Goal: Transaction & Acquisition: Purchase product/service

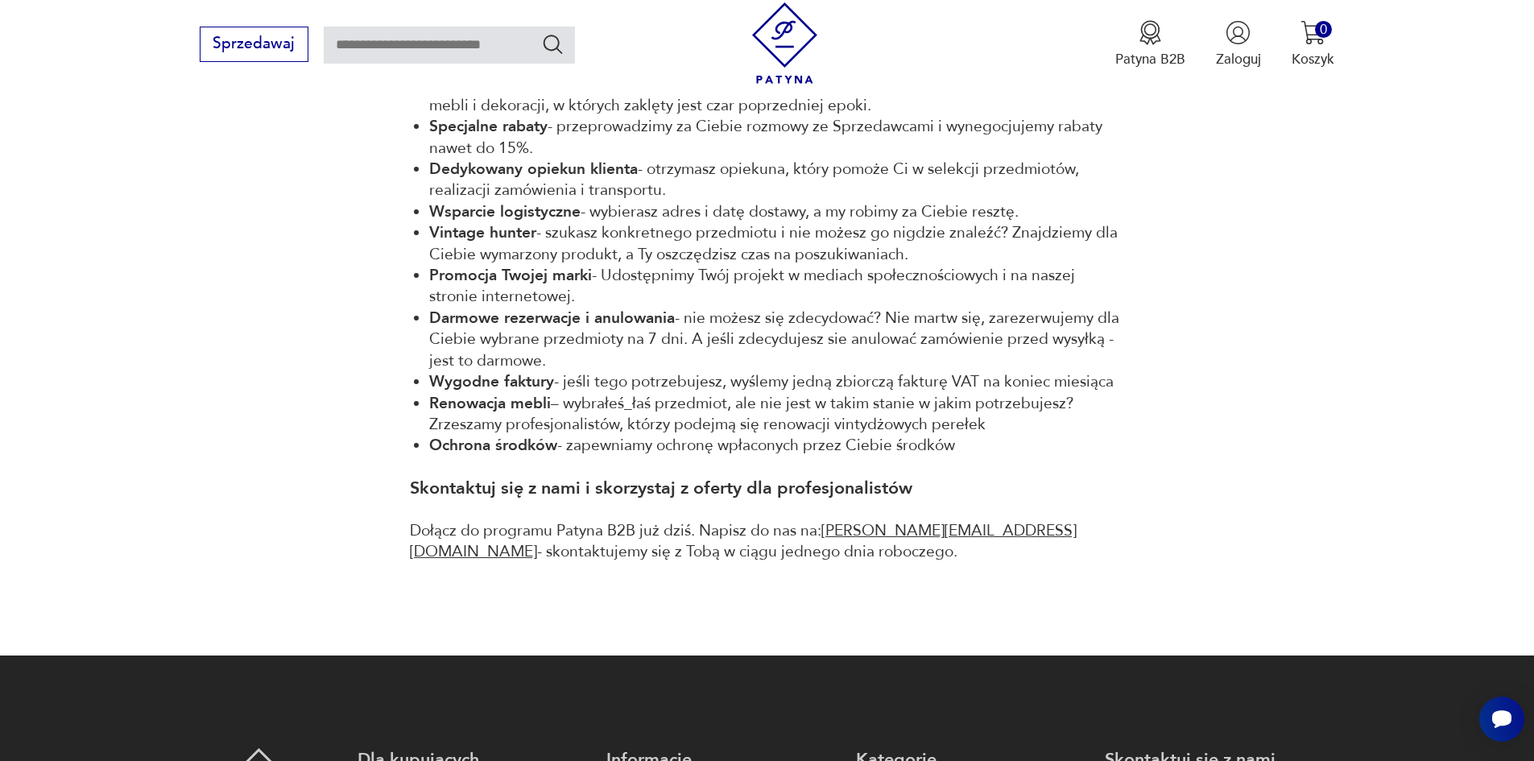
scroll to position [786, 0]
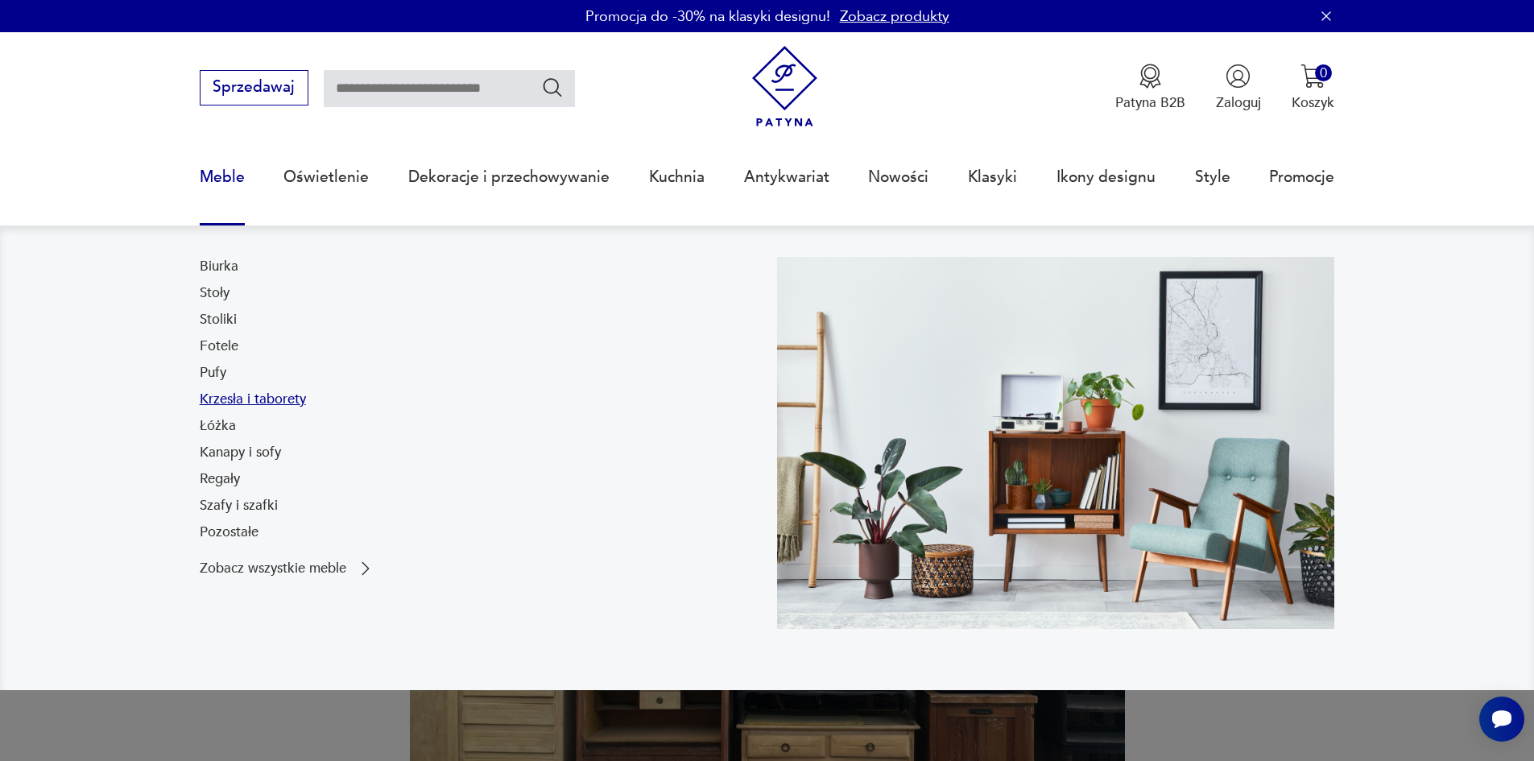
click at [235, 394] on link "Krzesła i taborety" at bounding box center [253, 399] width 106 height 19
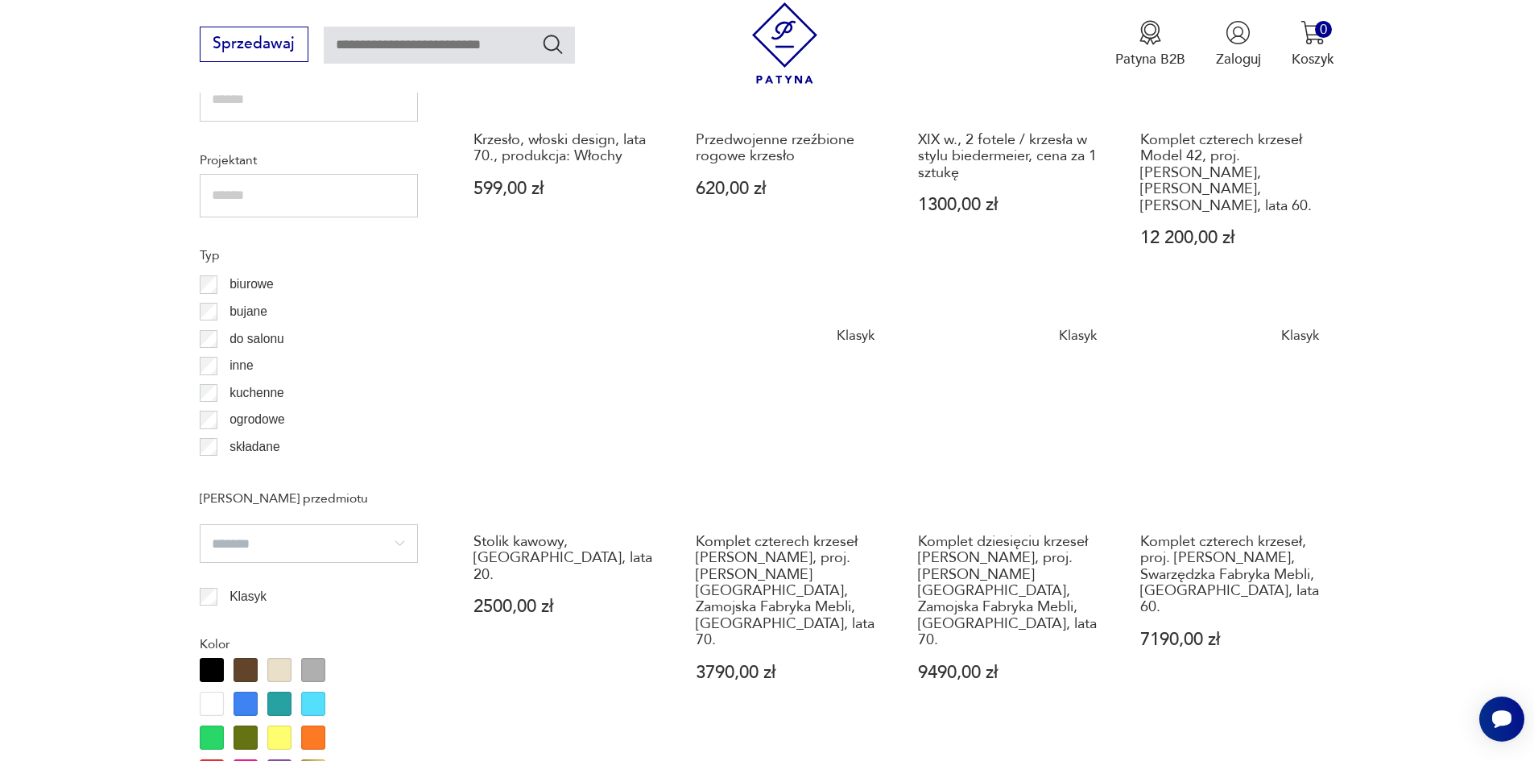
scroll to position [1339, 0]
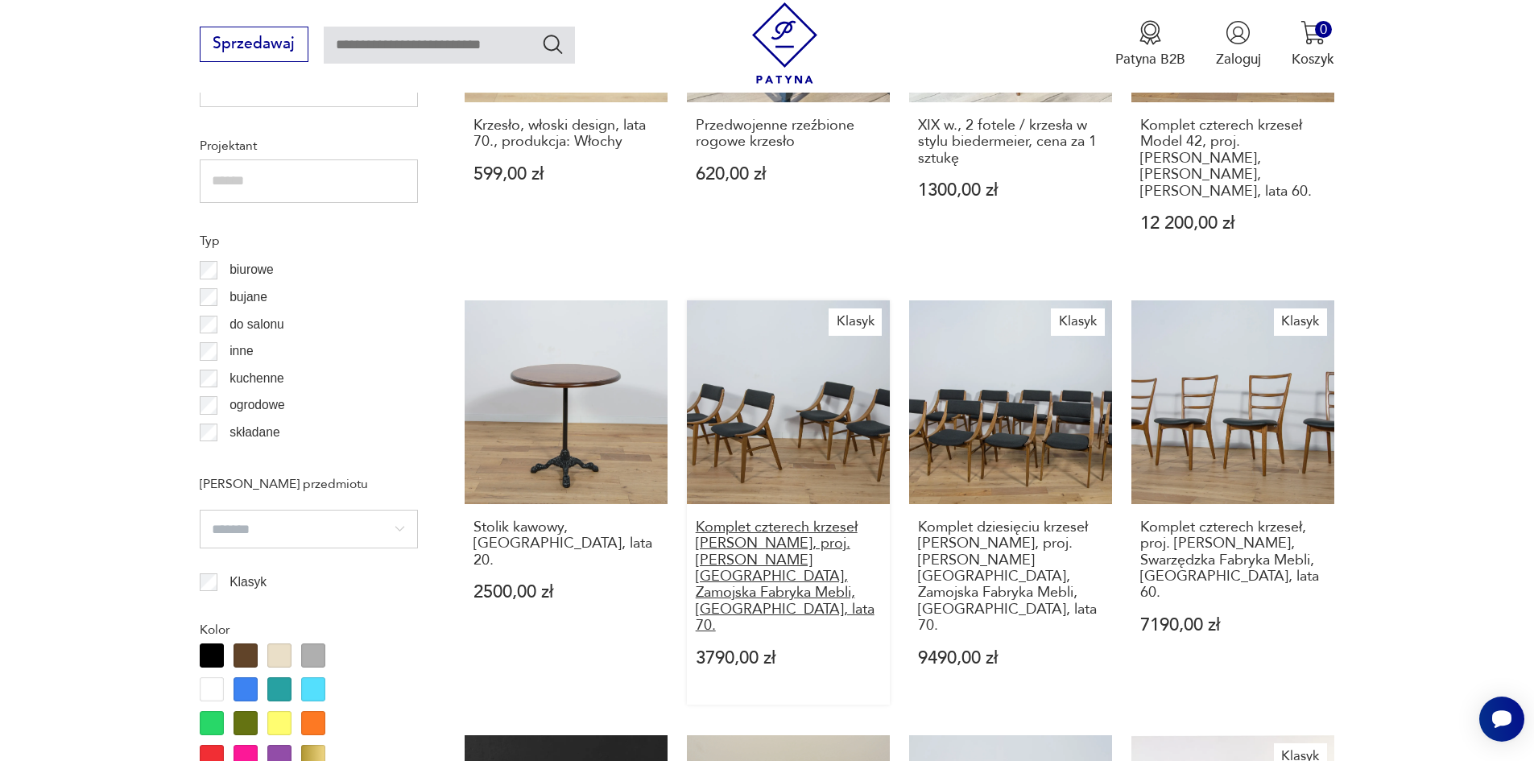
click at [798, 519] on h3 "Komplet czterech krzeseł Skoczek, proj. J. Kędziorek, Zamojska Fabryka Mebli, P…" at bounding box center [789, 576] width 186 height 115
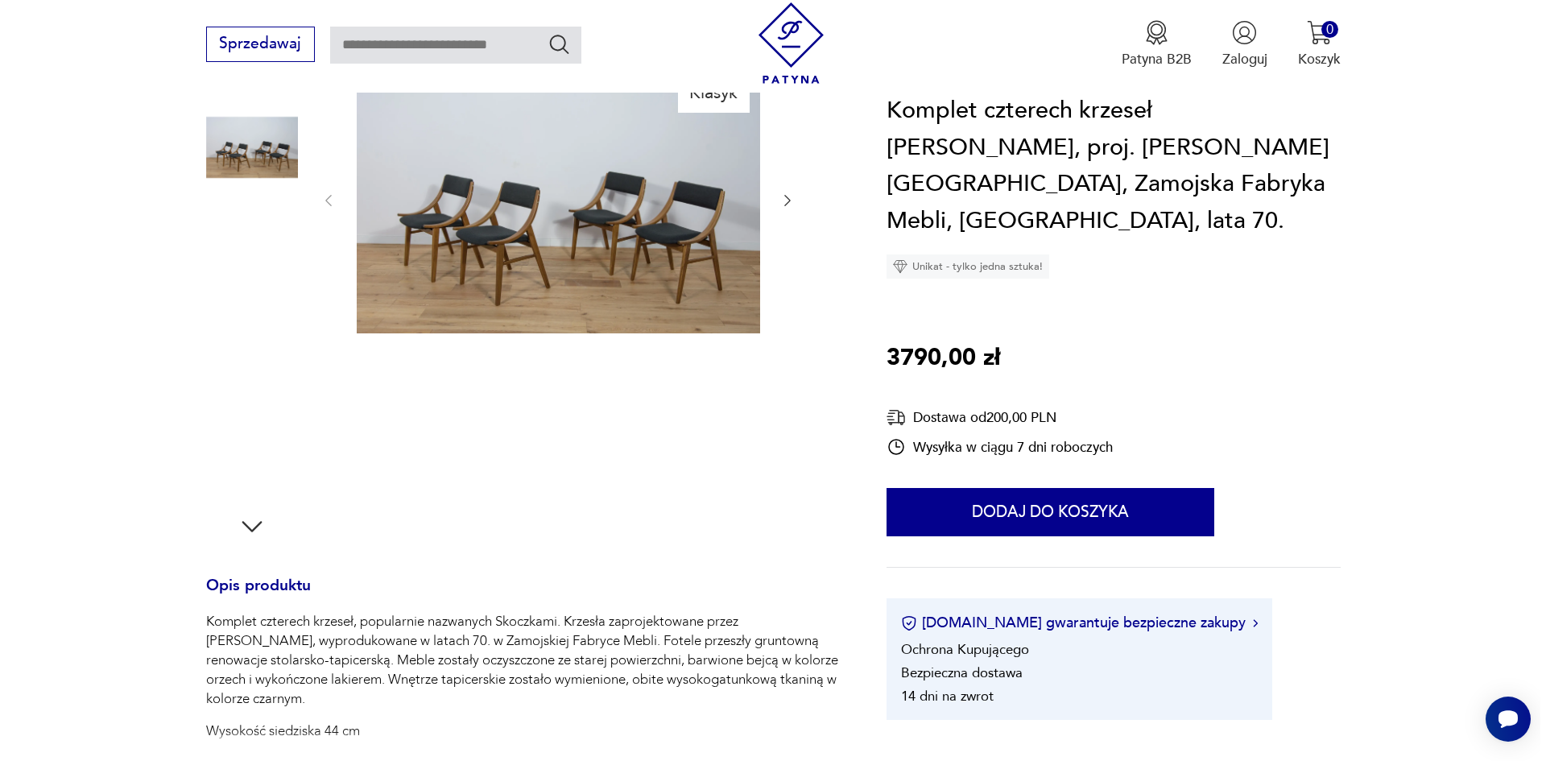
scroll to position [161, 0]
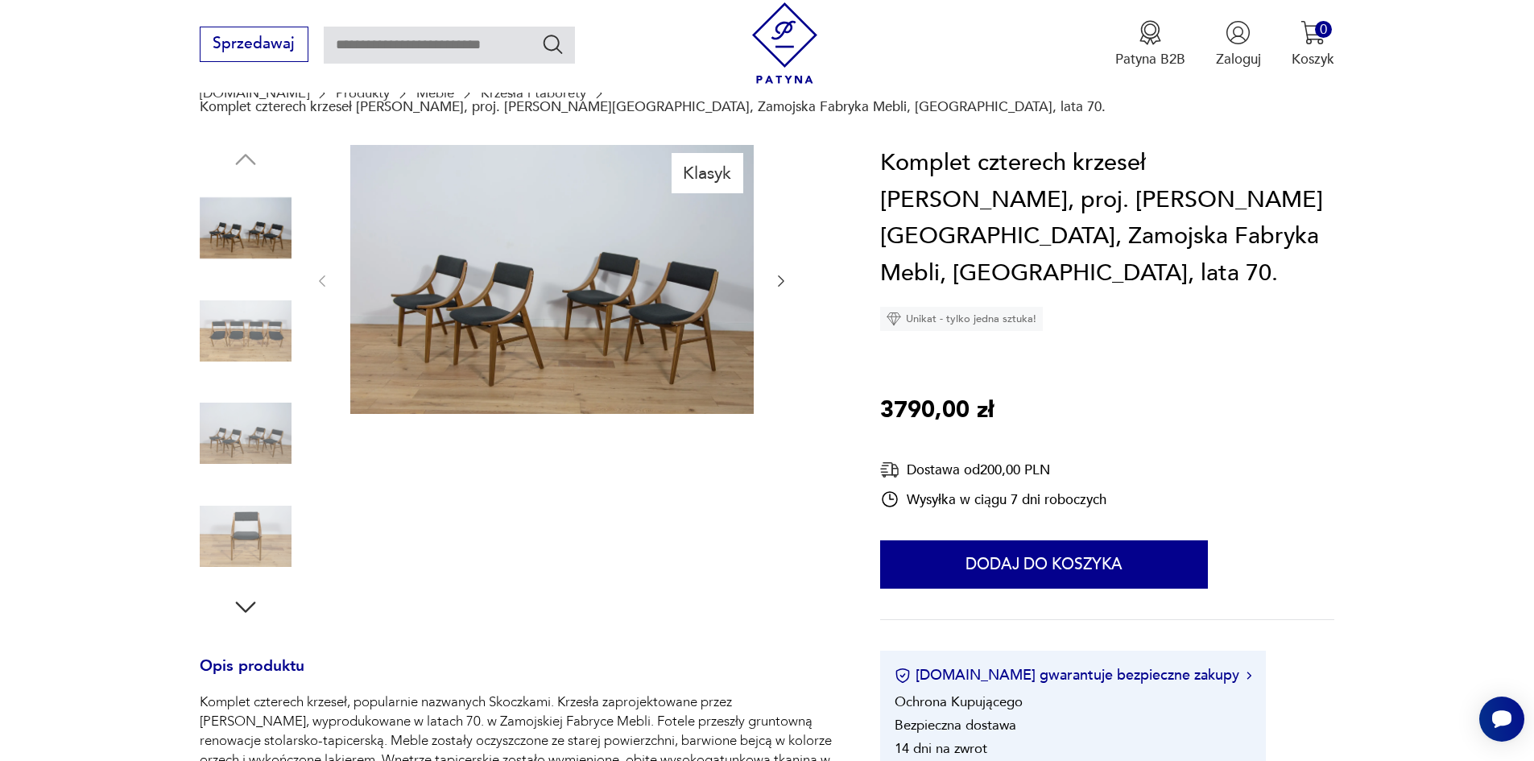
click at [528, 221] on img at bounding box center [551, 279] width 403 height 269
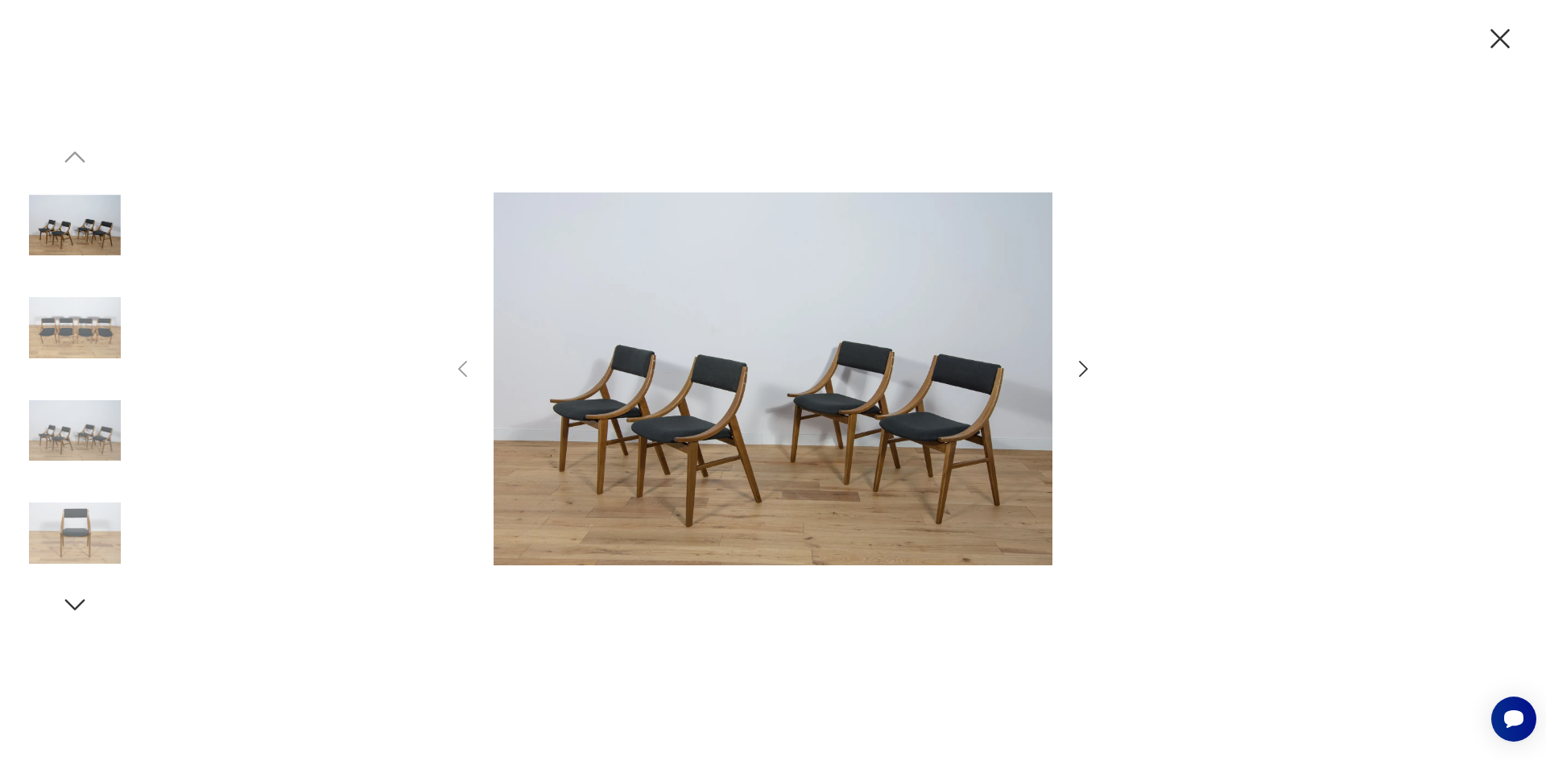
click at [81, 330] on img at bounding box center [75, 328] width 92 height 92
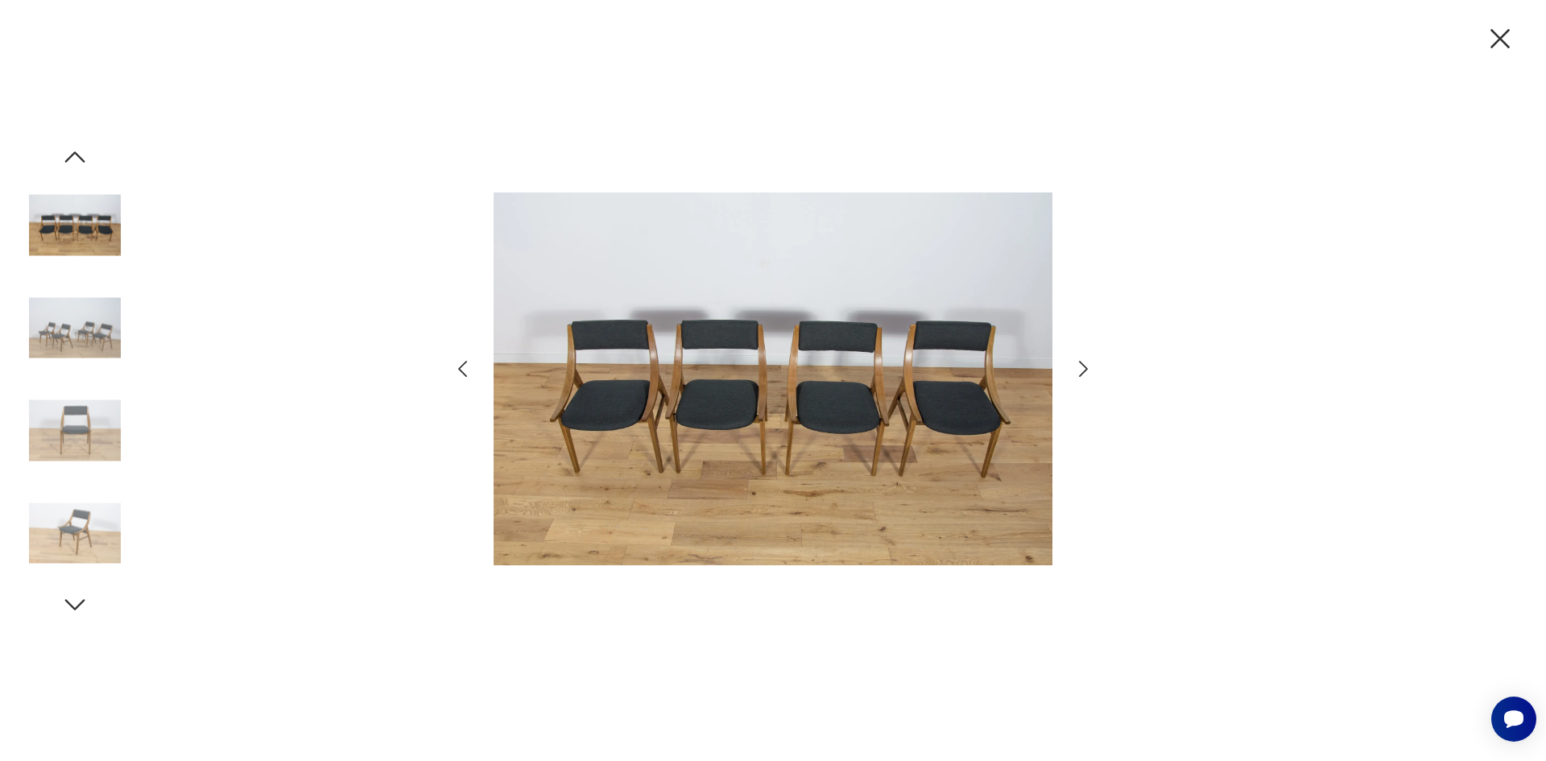
click at [743, 440] on img at bounding box center [772, 379] width 559 height 609
click at [79, 429] on img at bounding box center [75, 431] width 92 height 92
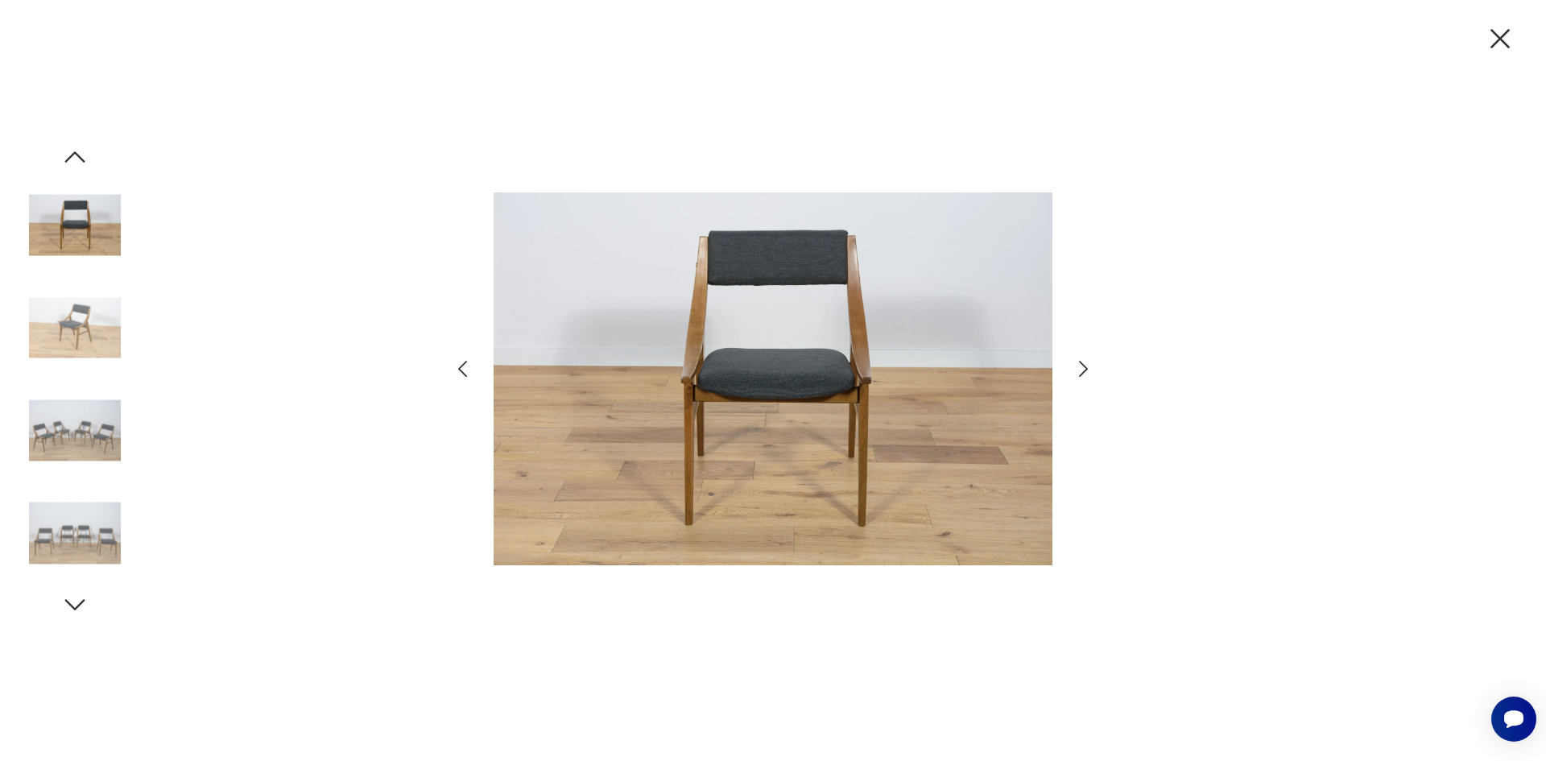
click at [55, 532] on img at bounding box center [75, 533] width 92 height 92
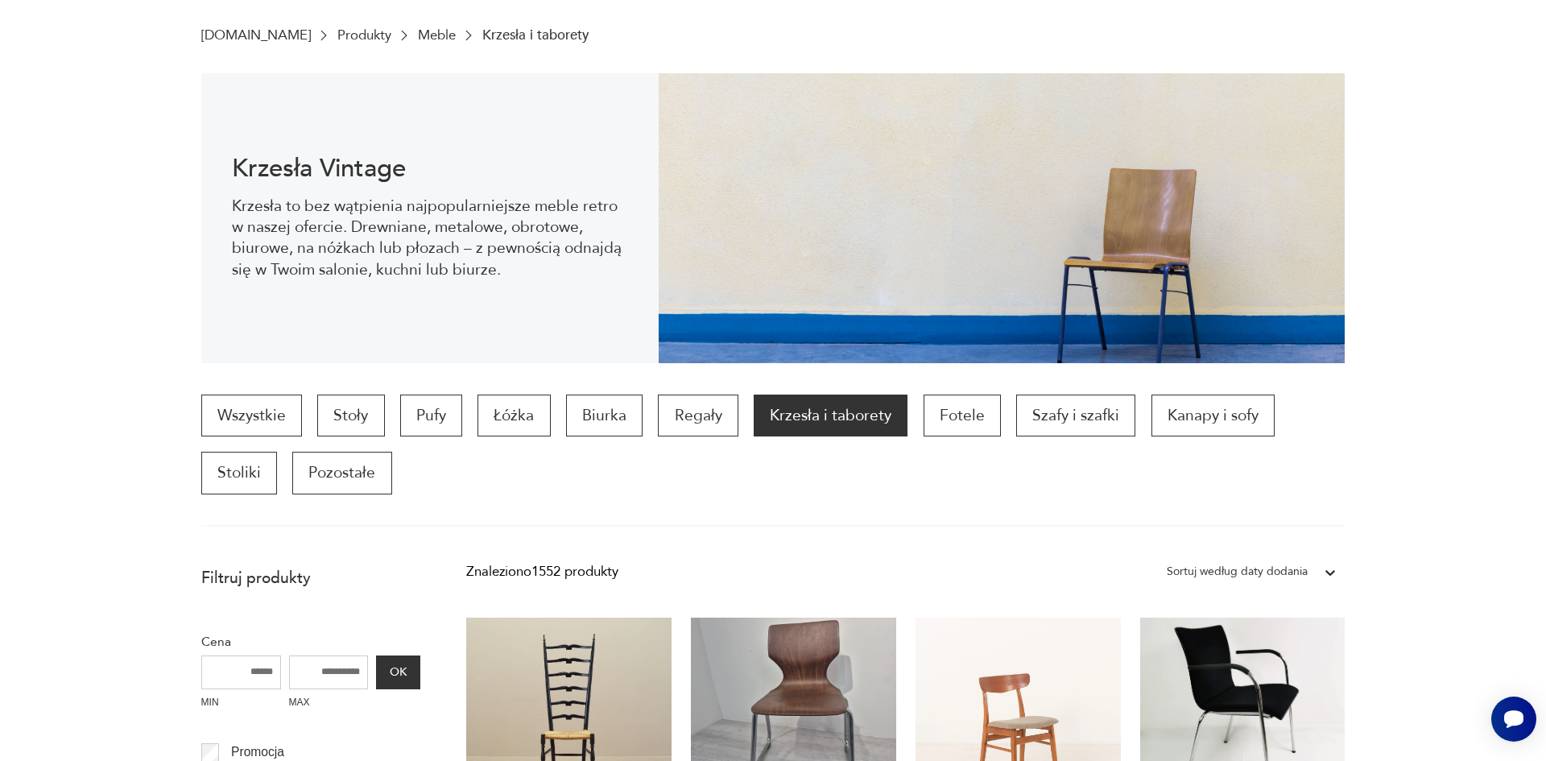
scroll to position [3576, 0]
